Goal: Find specific page/section: Find specific page/section

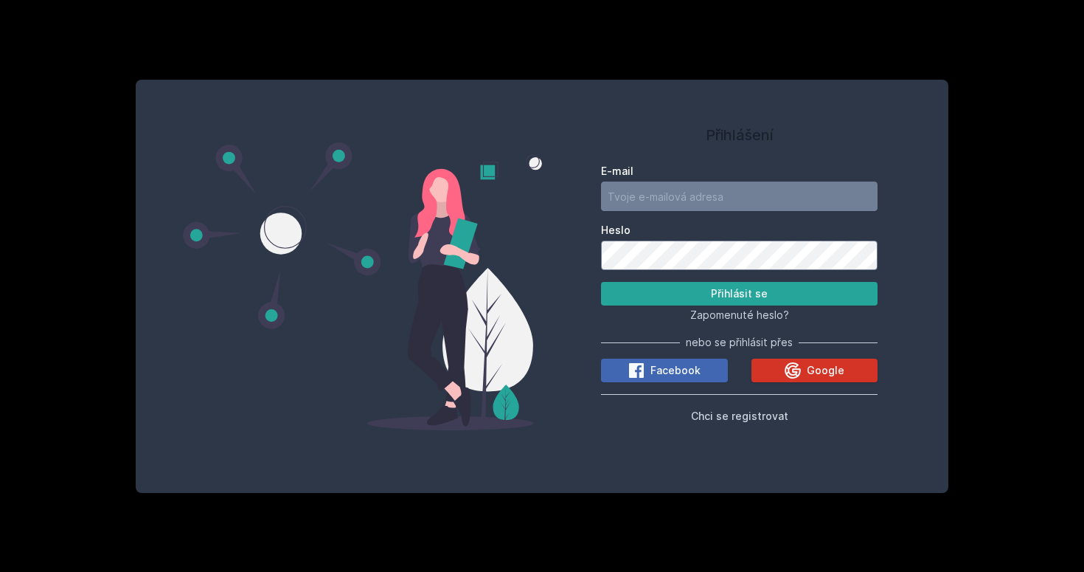
click at [794, 364] on icon at bounding box center [793, 370] width 18 height 18
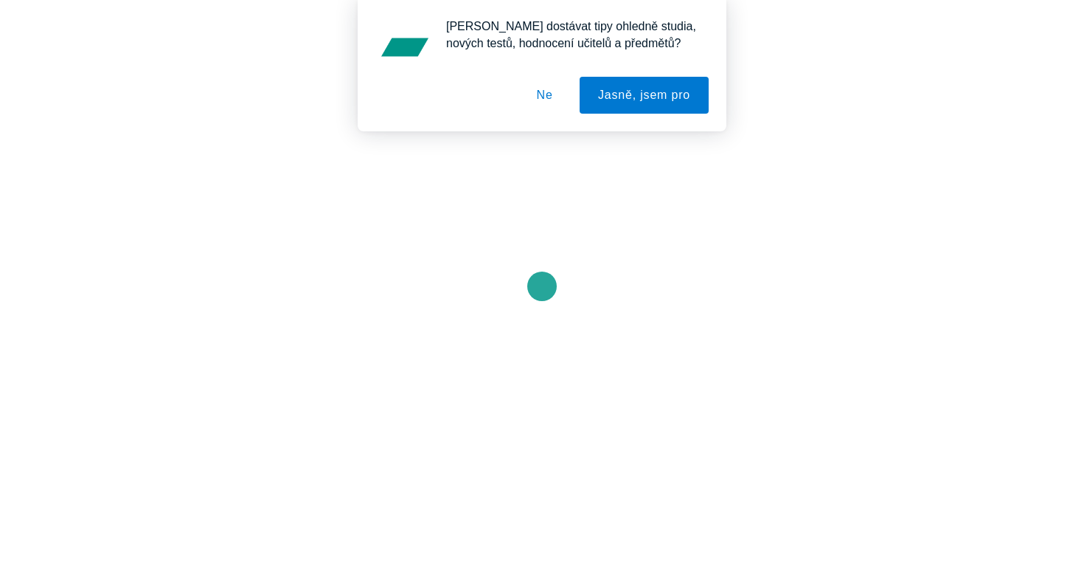
click at [540, 96] on button "Ne" at bounding box center [545, 95] width 53 height 37
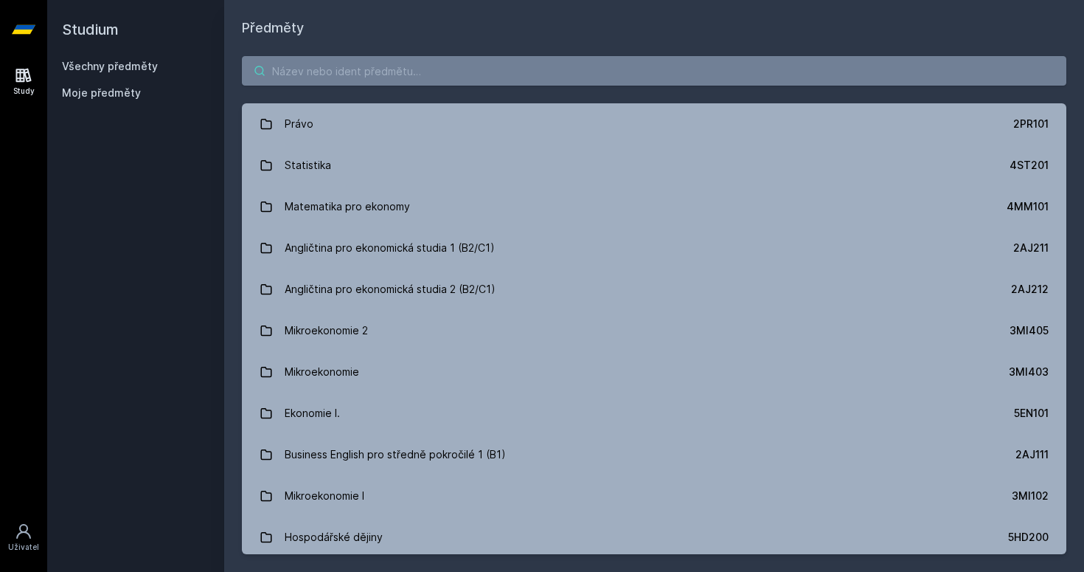
click at [442, 71] on input "search" at bounding box center [654, 71] width 825 height 30
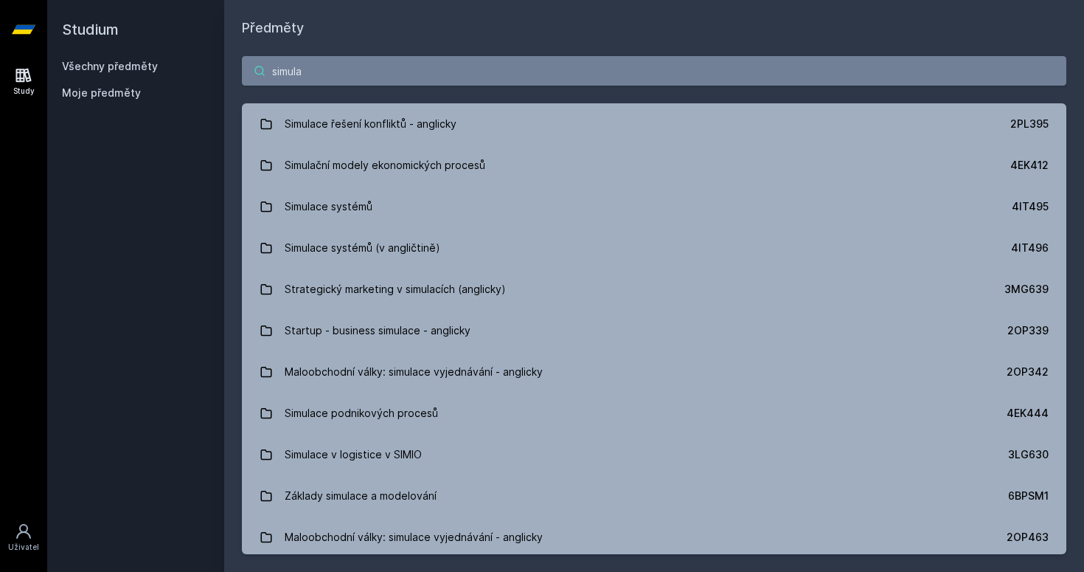
type input "simula"
